Goal: Information Seeking & Learning: Understand process/instructions

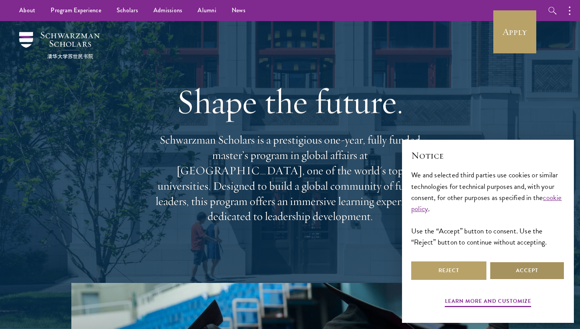
click at [527, 268] on button "Accept" at bounding box center [527, 270] width 75 height 18
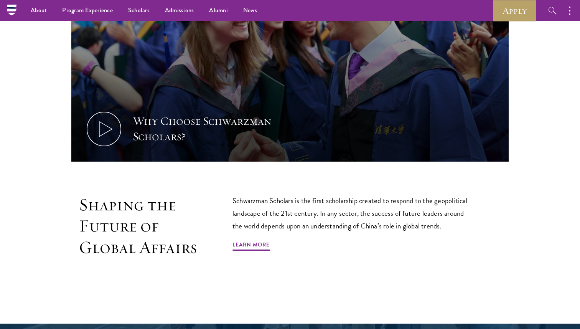
scroll to position [363, 0]
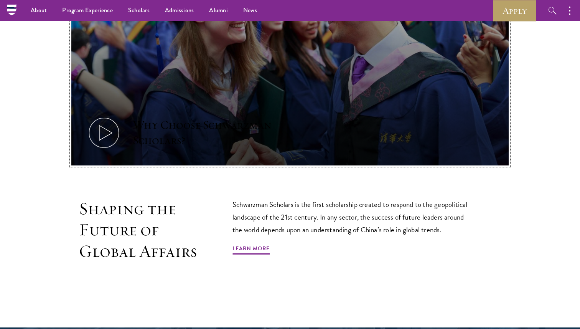
click at [184, 96] on button "Why Choose Schwarzman Scholars?" at bounding box center [289, 42] width 437 height 246
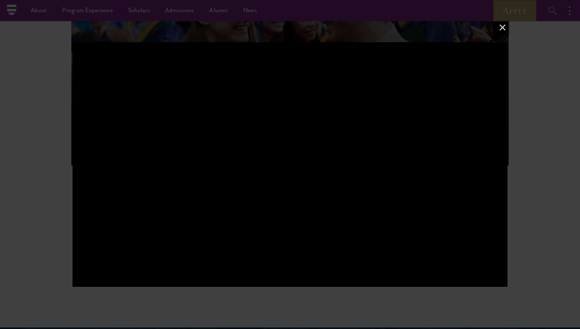
click at [505, 26] on button at bounding box center [503, 27] width 10 height 10
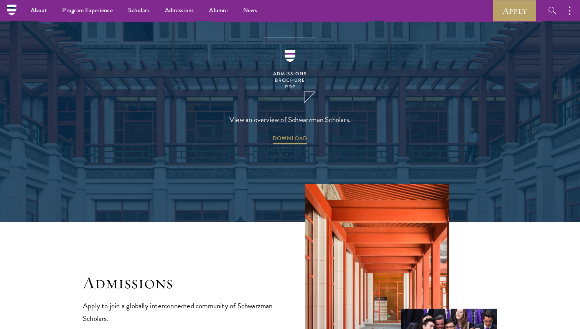
scroll to position [1099, 0]
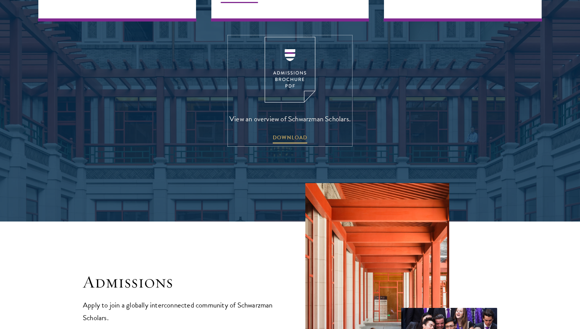
click at [302, 70] on img at bounding box center [290, 70] width 51 height 66
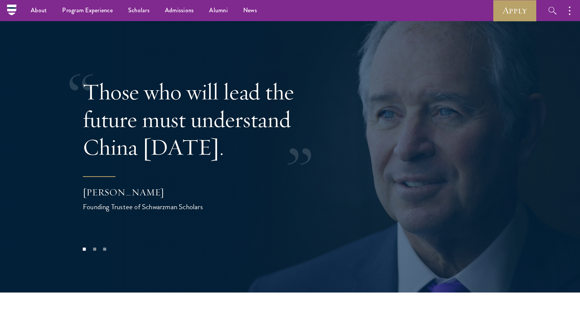
scroll to position [1542, 0]
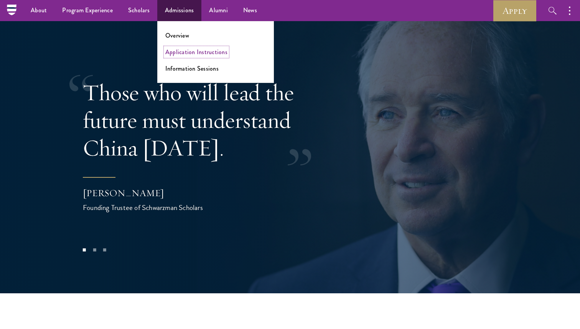
click at [185, 51] on link "Application Instructions" at bounding box center [196, 52] width 62 height 9
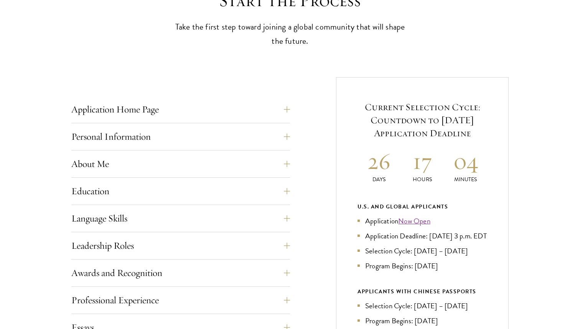
scroll to position [233, 0]
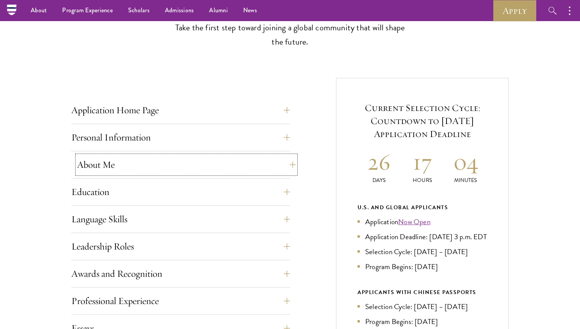
click at [142, 165] on button "About Me" at bounding box center [186, 164] width 219 height 18
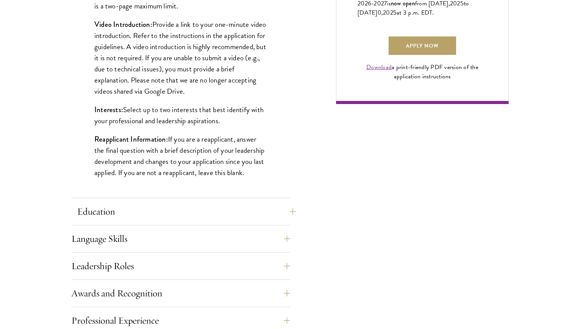
scroll to position [632, 0]
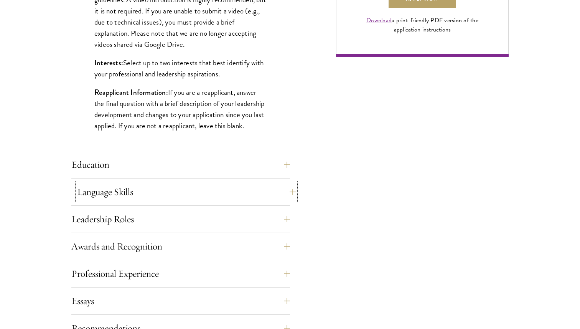
click at [126, 197] on button "Language Skills" at bounding box center [186, 192] width 219 height 18
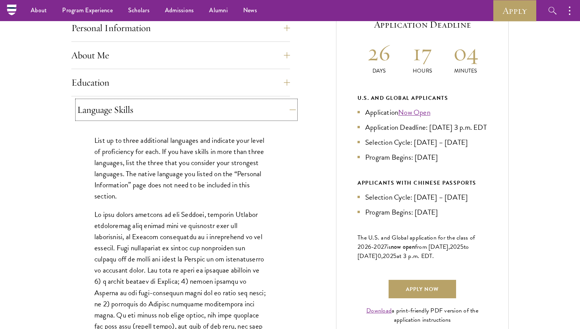
scroll to position [331, 0]
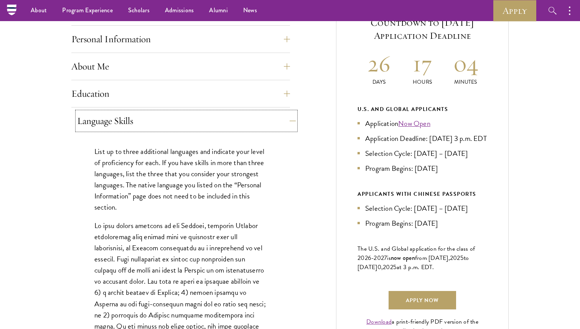
click at [130, 114] on button "Language Skills" at bounding box center [186, 121] width 219 height 18
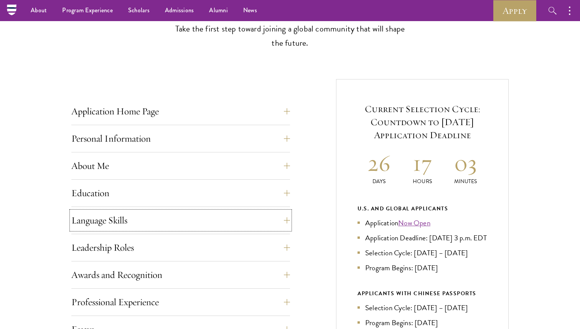
scroll to position [231, 0]
click at [153, 116] on button "Application Home Page" at bounding box center [186, 112] width 219 height 18
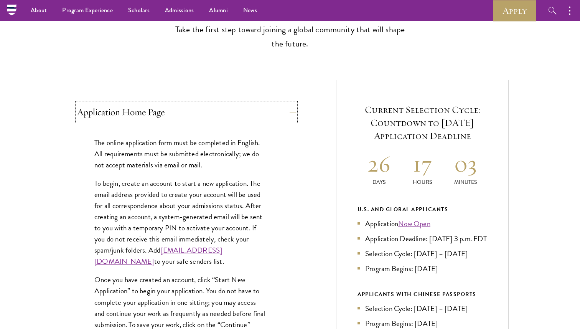
click at [153, 116] on button "Application Home Page" at bounding box center [186, 112] width 219 height 18
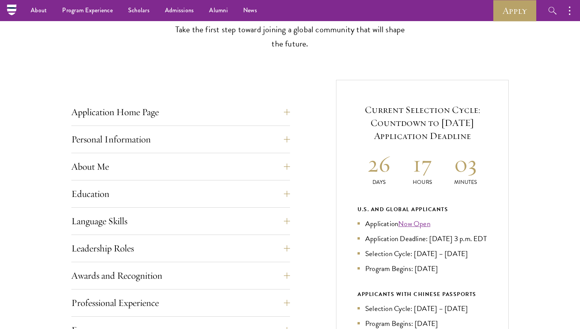
click at [464, 169] on h2 "03" at bounding box center [465, 163] width 43 height 29
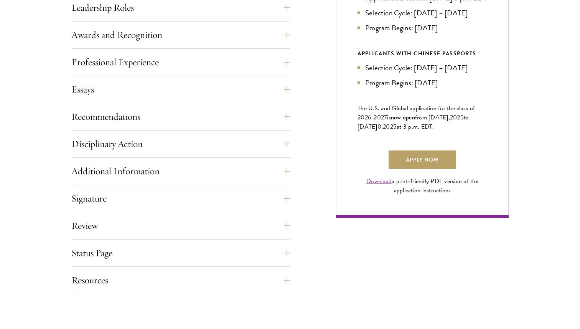
scroll to position [534, 0]
